Goal: Navigation & Orientation: Find specific page/section

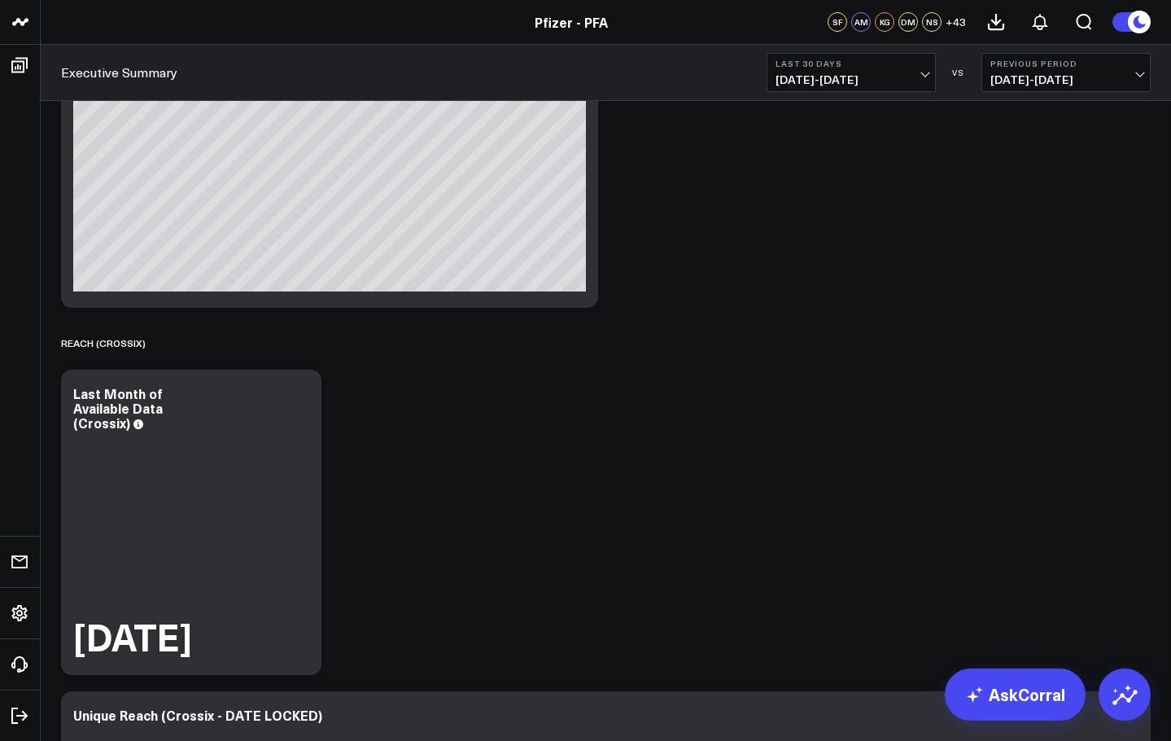
scroll to position [1384, 0]
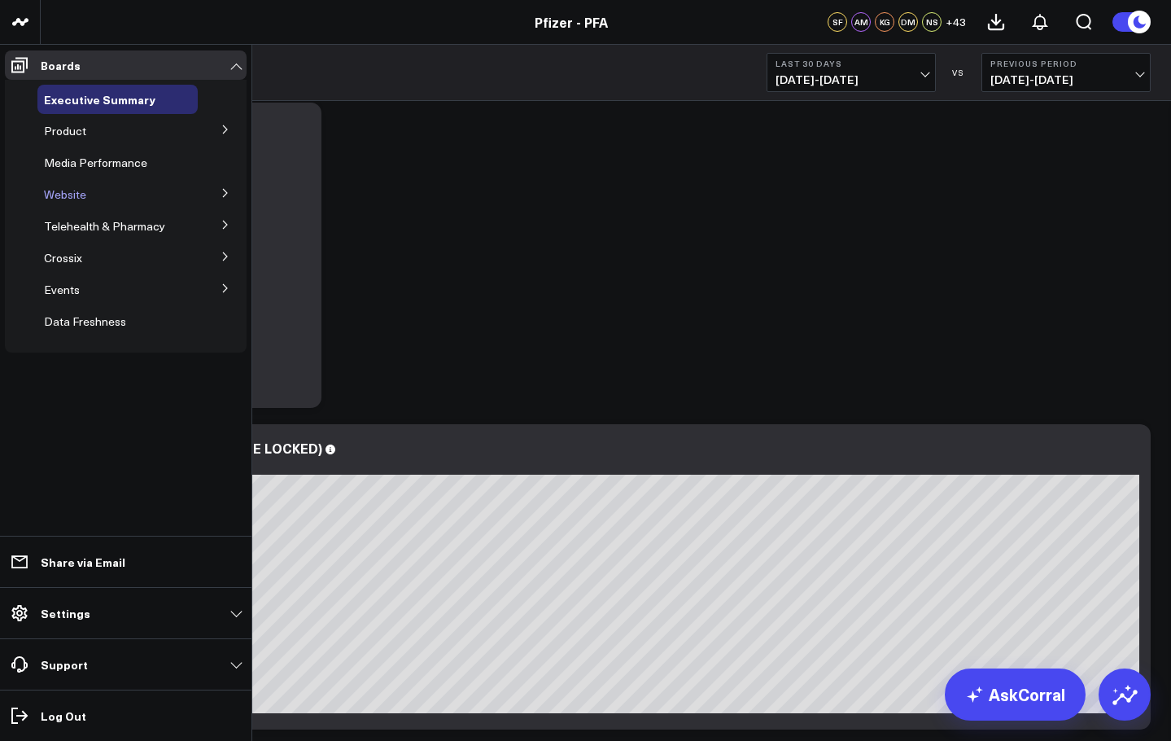
click at [78, 193] on span "Website" at bounding box center [65, 193] width 42 height 15
click at [221, 190] on icon at bounding box center [226, 193] width 10 height 10
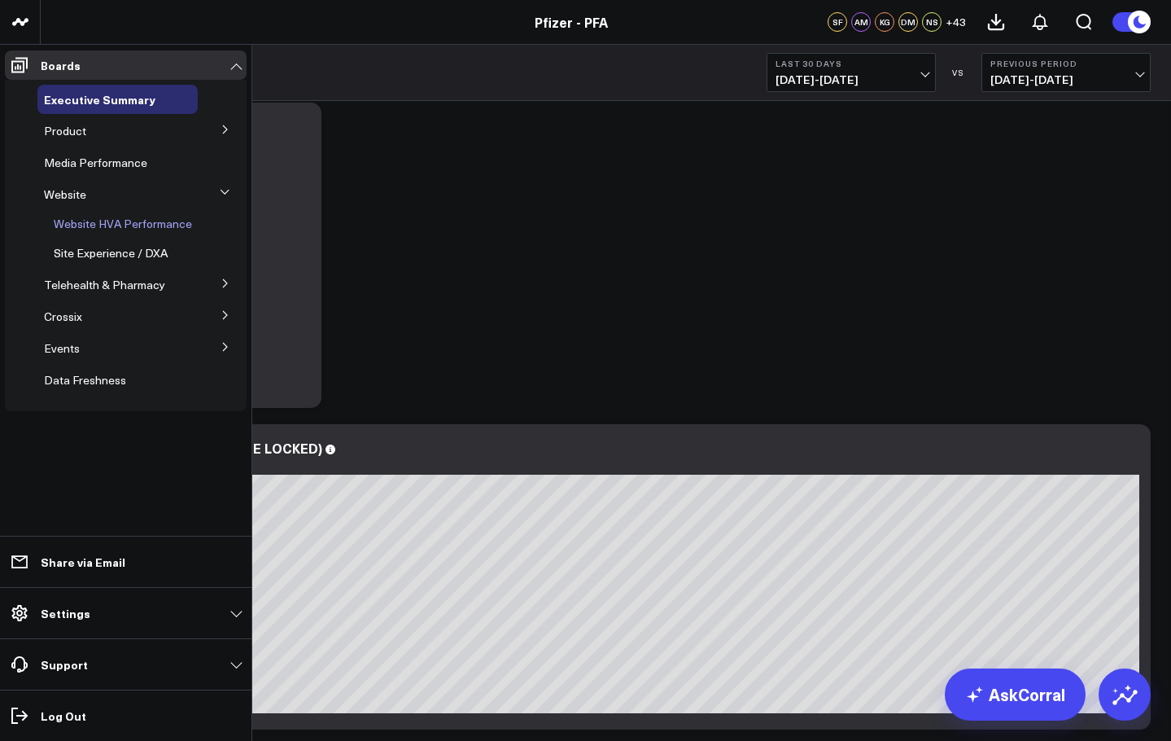
click at [143, 226] on span "Website HVA Performance" at bounding box center [123, 223] width 138 height 15
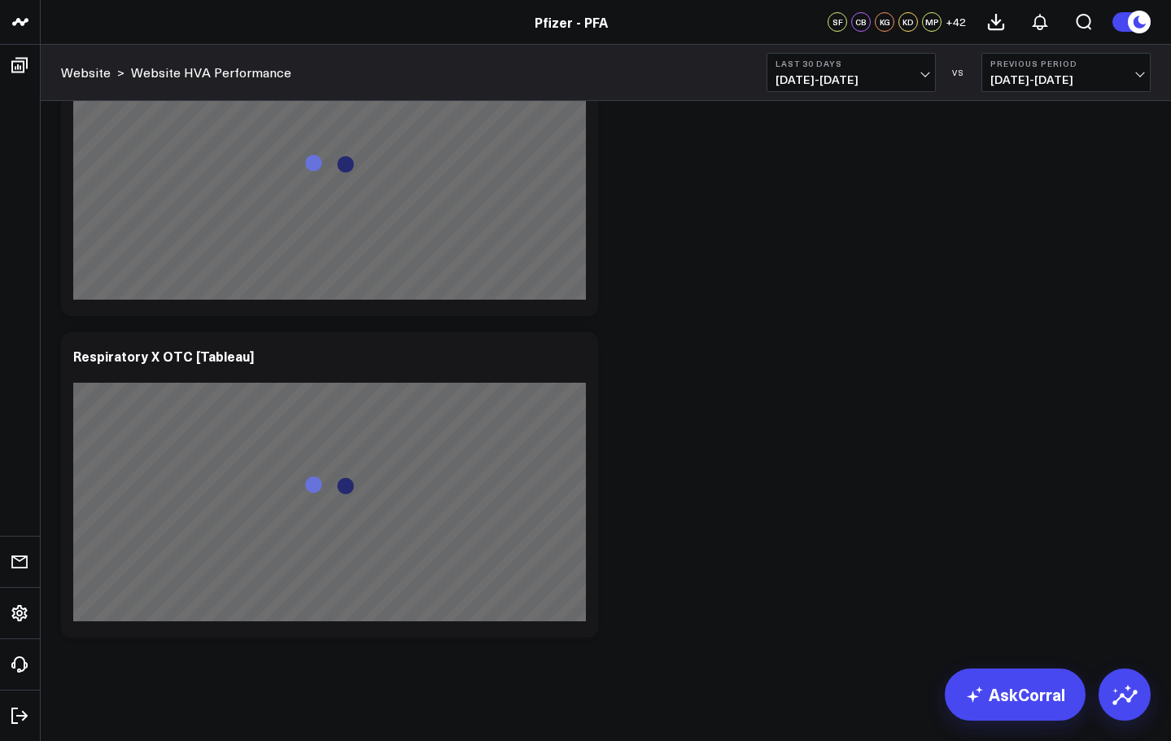
scroll to position [1754, 0]
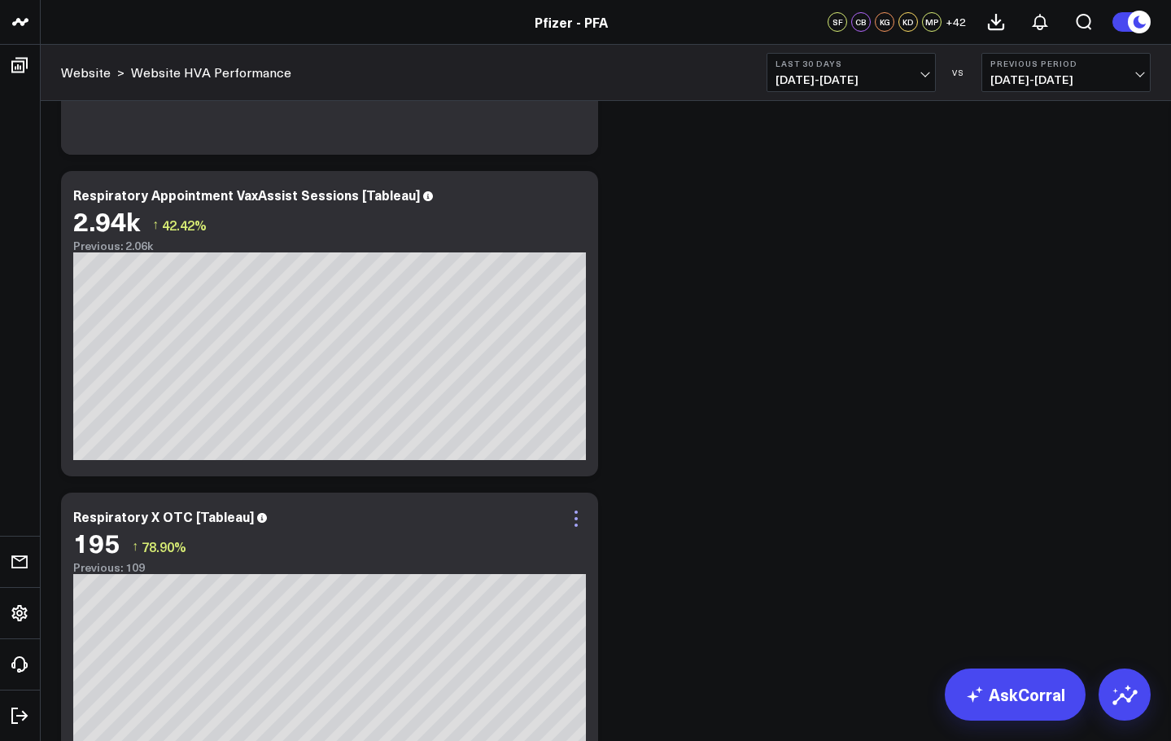
click at [577, 517] on icon at bounding box center [577, 519] width 20 height 20
